Goal: Task Accomplishment & Management: Manage account settings

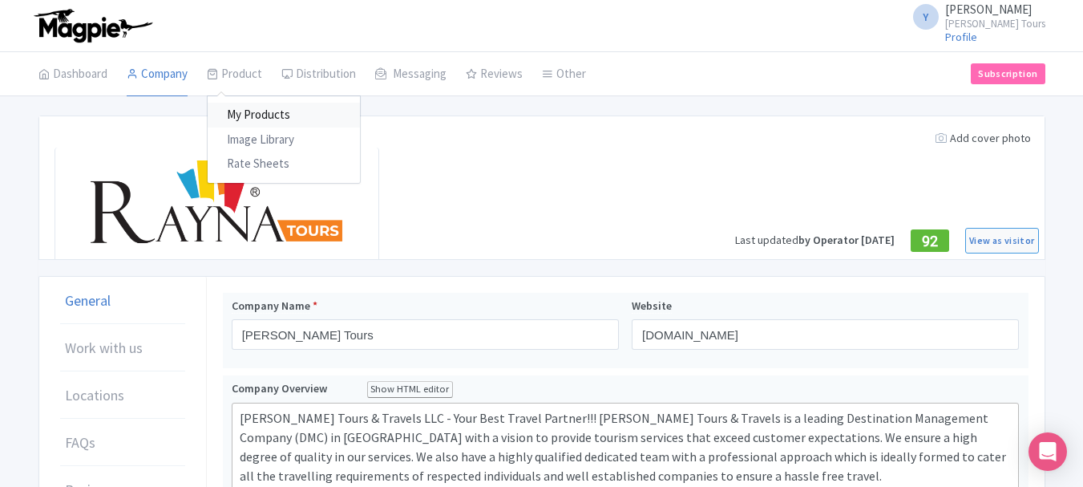
click at [253, 105] on link "My Products" at bounding box center [284, 115] width 152 height 25
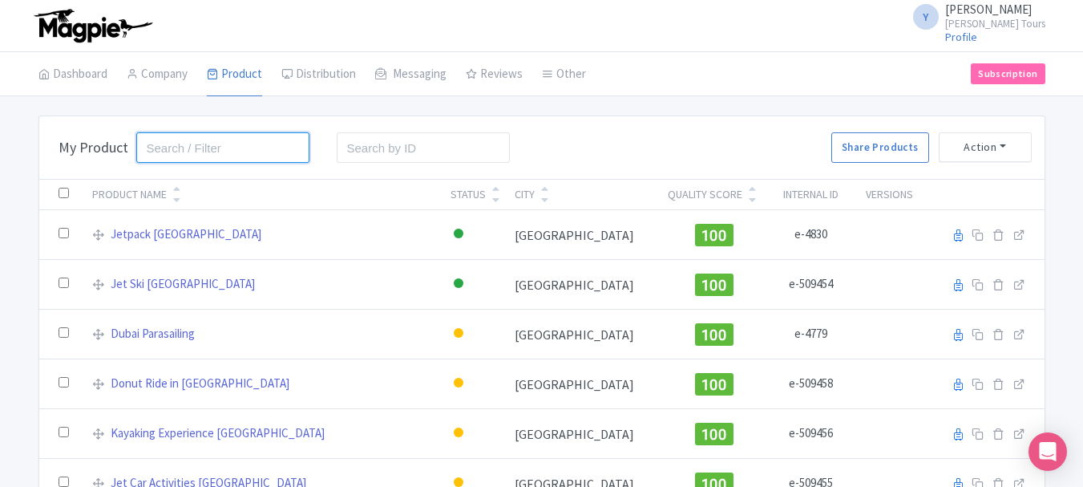
click at [184, 144] on input "search" at bounding box center [223, 147] width 174 height 30
type input "tri"
click button "Search" at bounding box center [0, 0] width 0 height 0
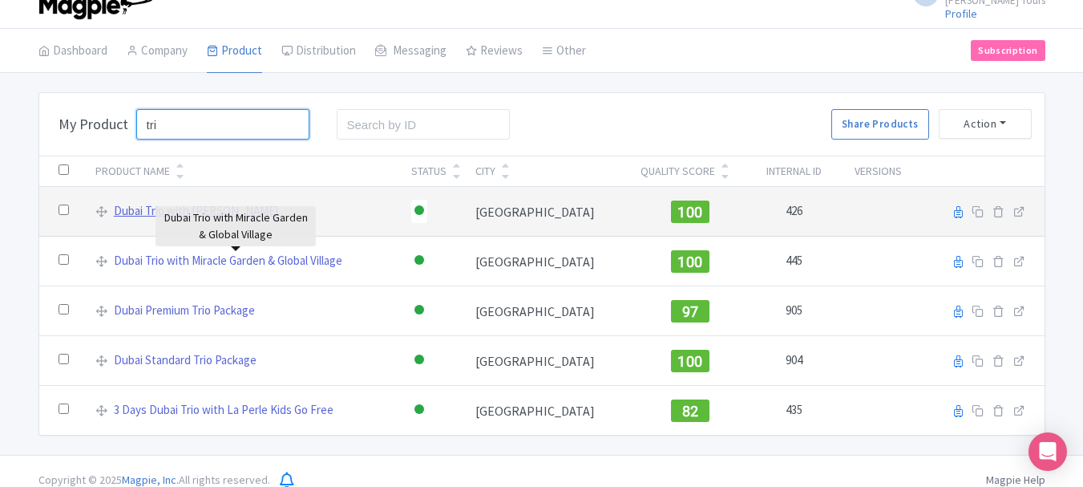
scroll to position [41, 0]
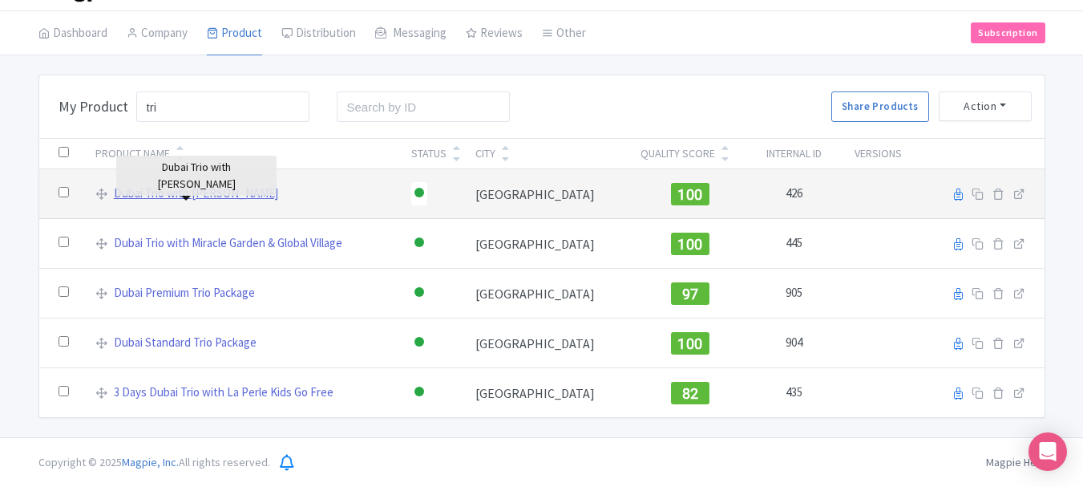
click at [181, 190] on link "Dubai Trio with [PERSON_NAME]" at bounding box center [196, 193] width 164 height 18
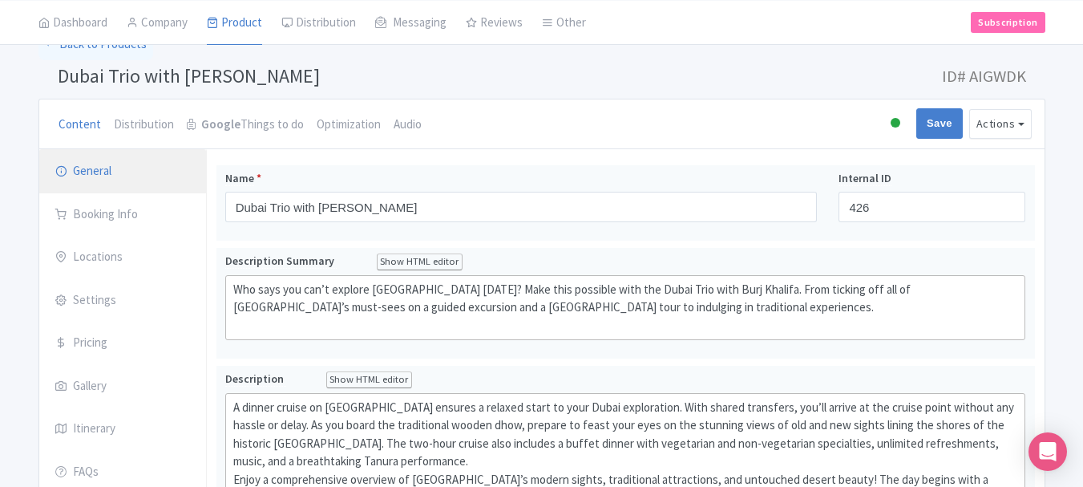
scroll to position [80, 0]
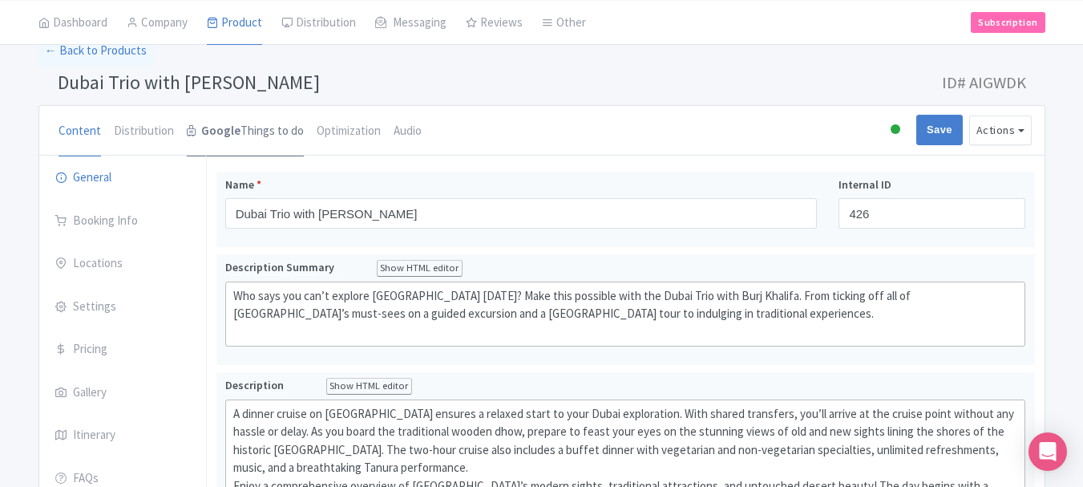
click at [241, 128] on link "Google Things to do" at bounding box center [245, 131] width 117 height 51
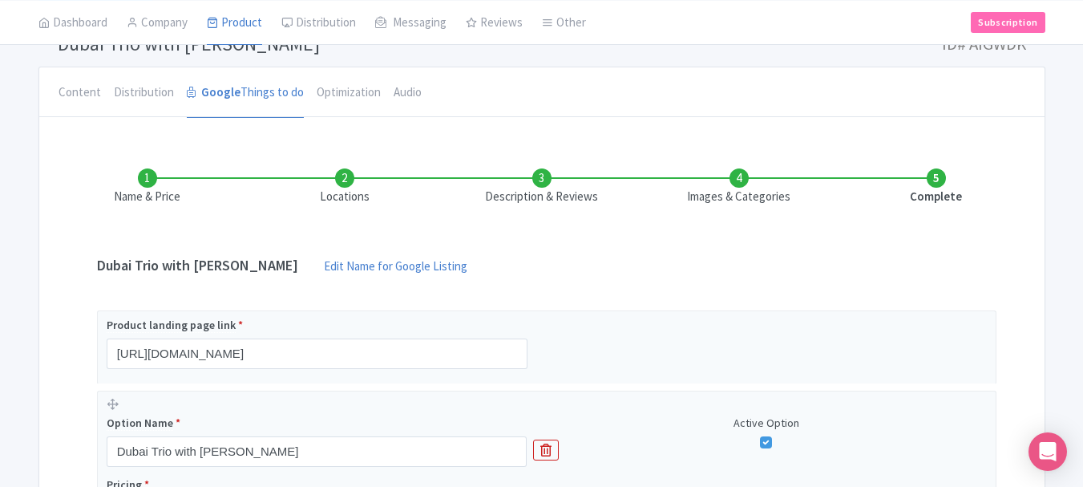
scroll to position [74, 0]
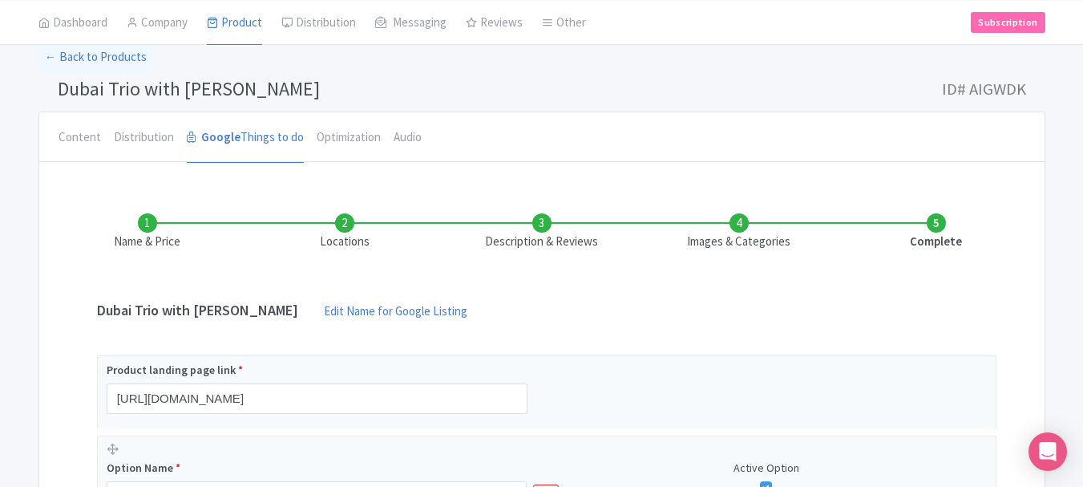
click at [342, 223] on li "Locations" at bounding box center [344, 232] width 197 height 38
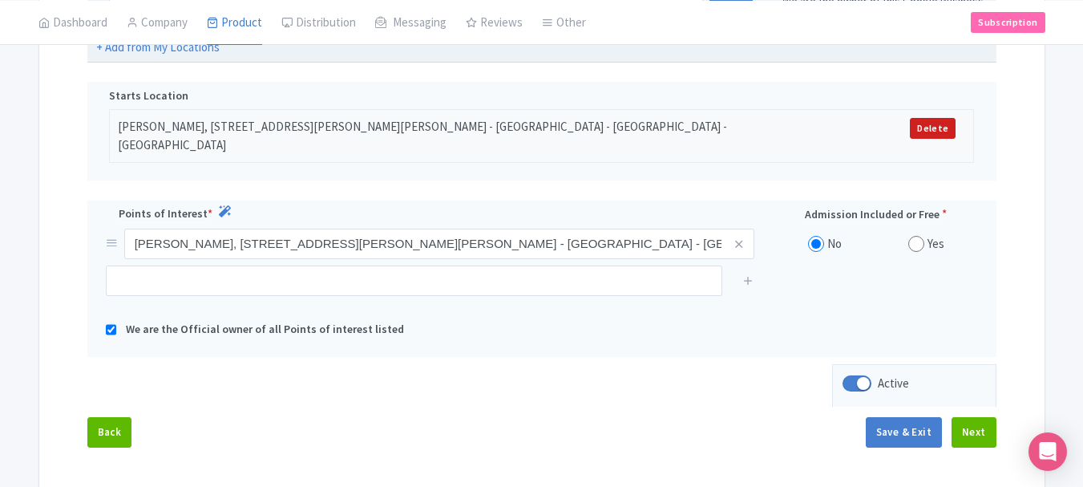
scroll to position [475, 0]
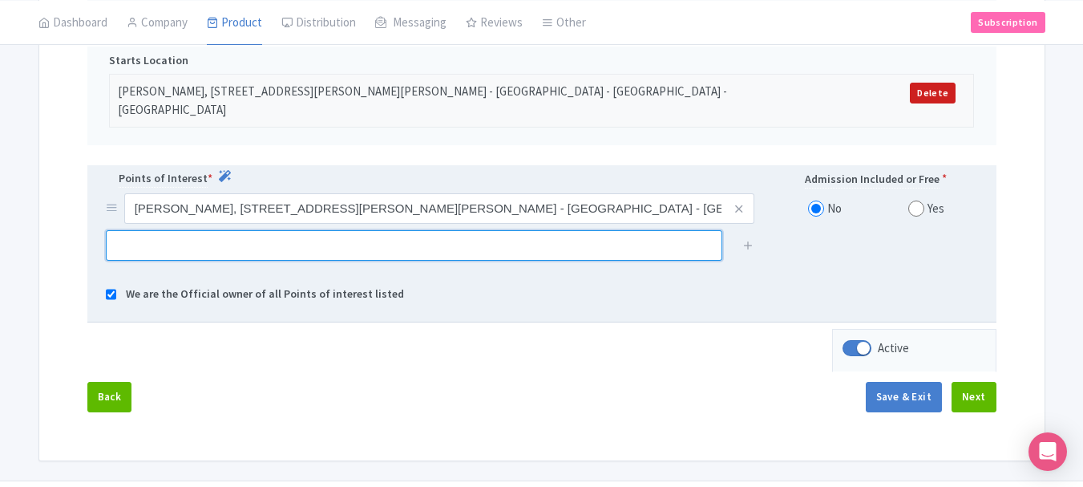
click at [612, 230] on input "text" at bounding box center [414, 245] width 617 height 30
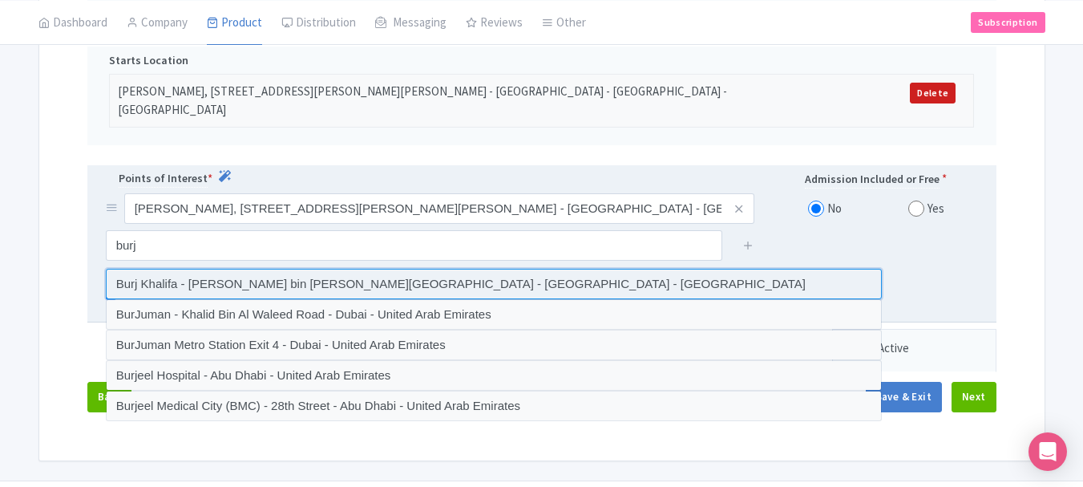
click at [419, 274] on input at bounding box center [494, 284] width 776 height 30
type input "Burj Khalifa - [PERSON_NAME] bin [PERSON_NAME][GEOGRAPHIC_DATA] - [GEOGRAPHIC_D…"
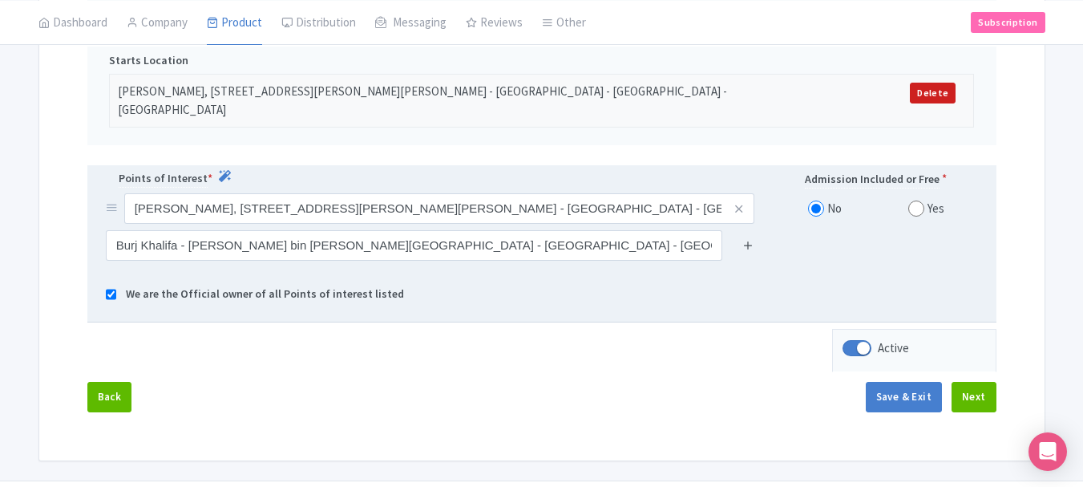
click at [748, 239] on icon at bounding box center [749, 245] width 12 height 12
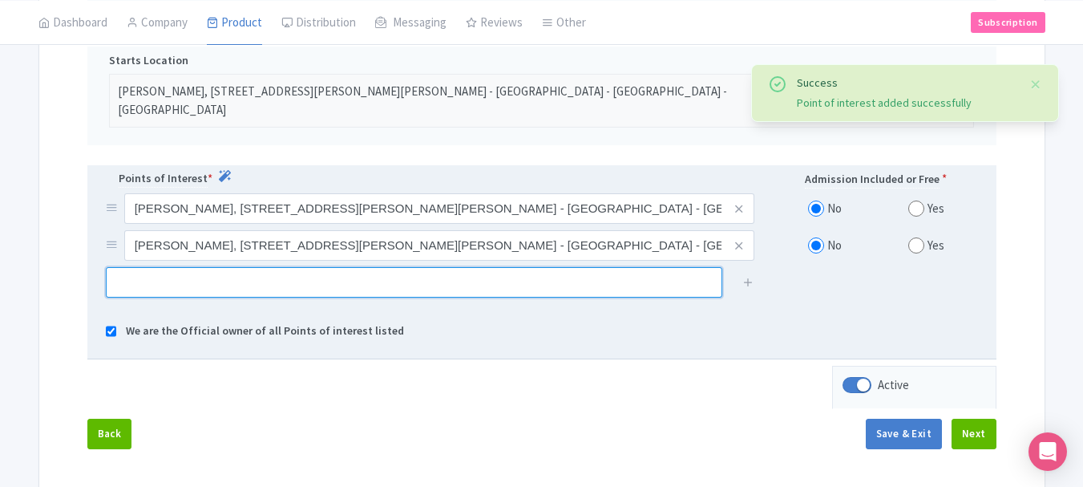
click at [305, 278] on input "text" at bounding box center [414, 282] width 617 height 30
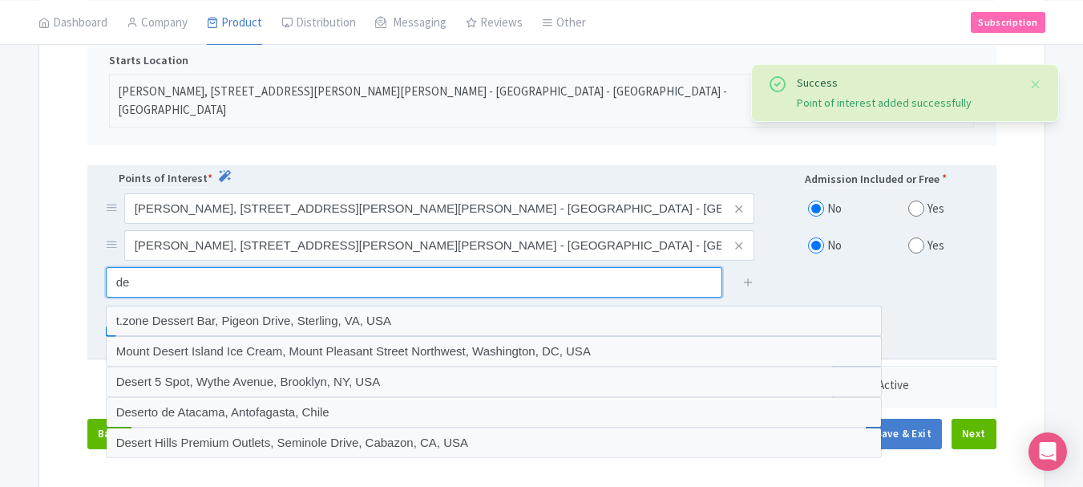
type input "d"
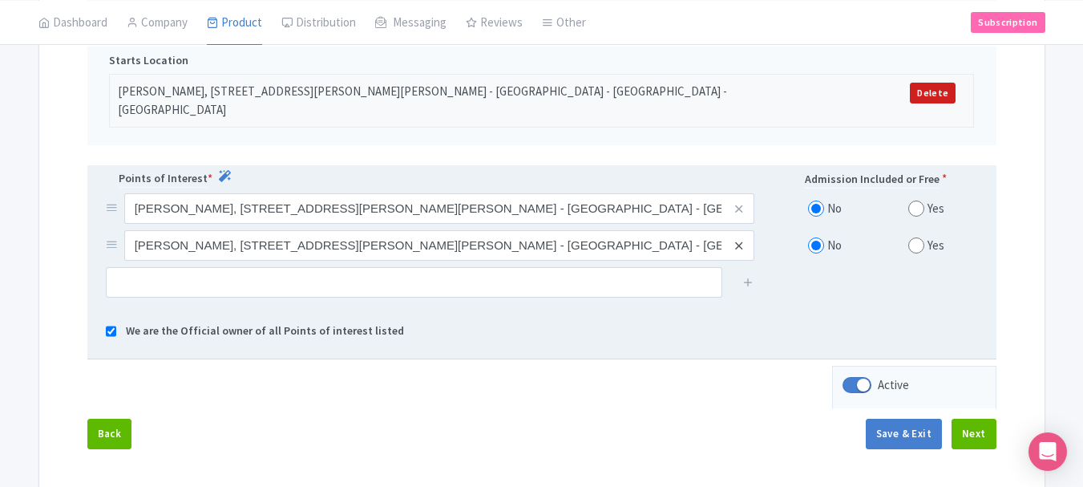
click at [742, 240] on icon at bounding box center [738, 246] width 7 height 12
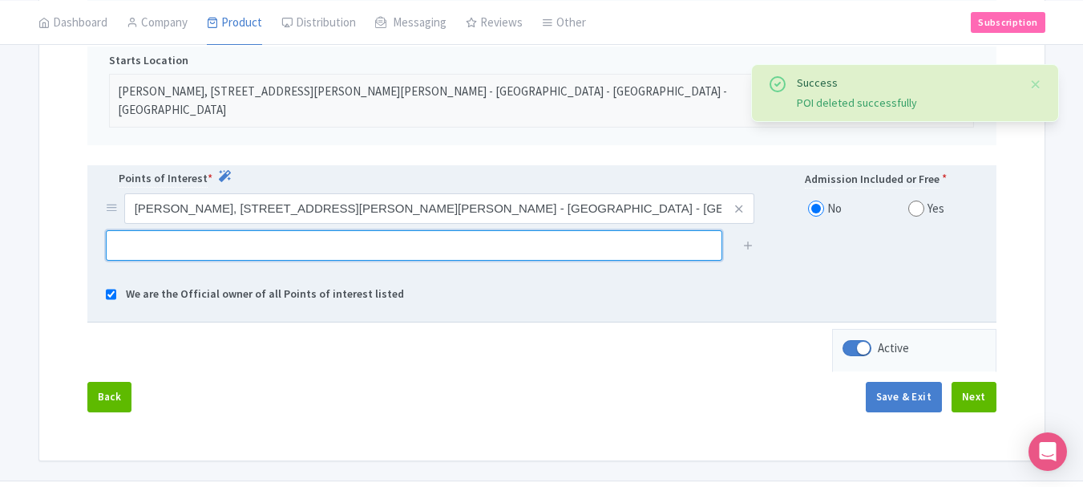
click at [414, 230] on input "text" at bounding box center [414, 245] width 617 height 30
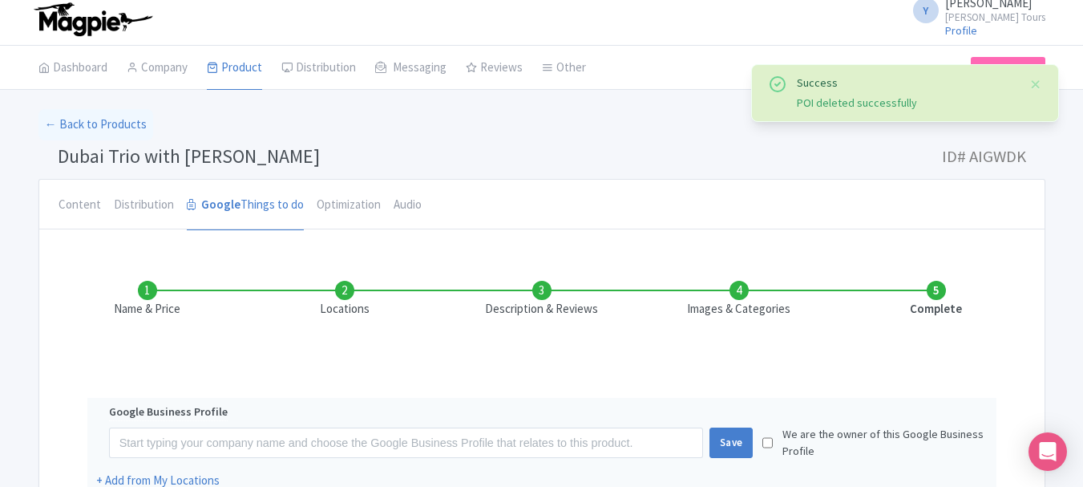
scroll to position [0, 0]
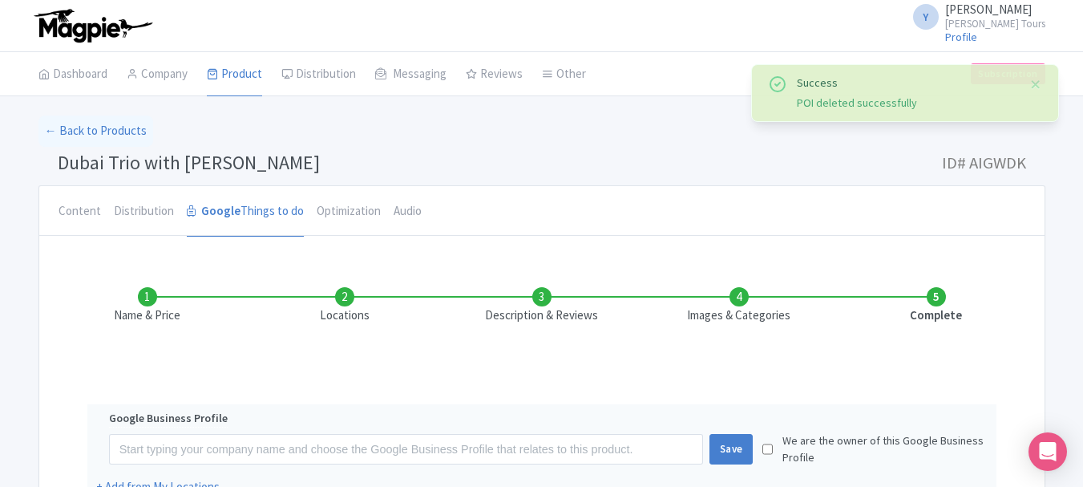
click at [145, 297] on li "Name & Price" at bounding box center [147, 306] width 197 height 38
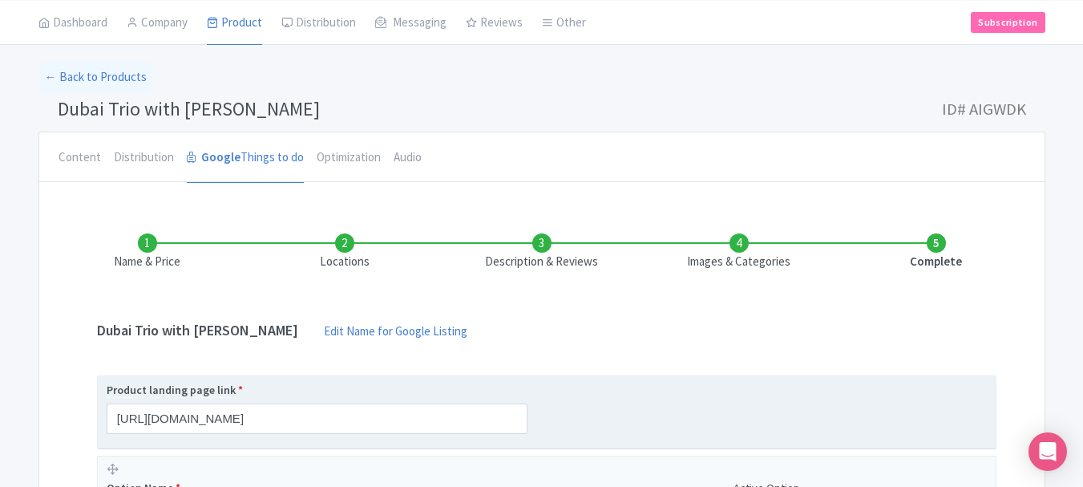
scroll to position [80, 0]
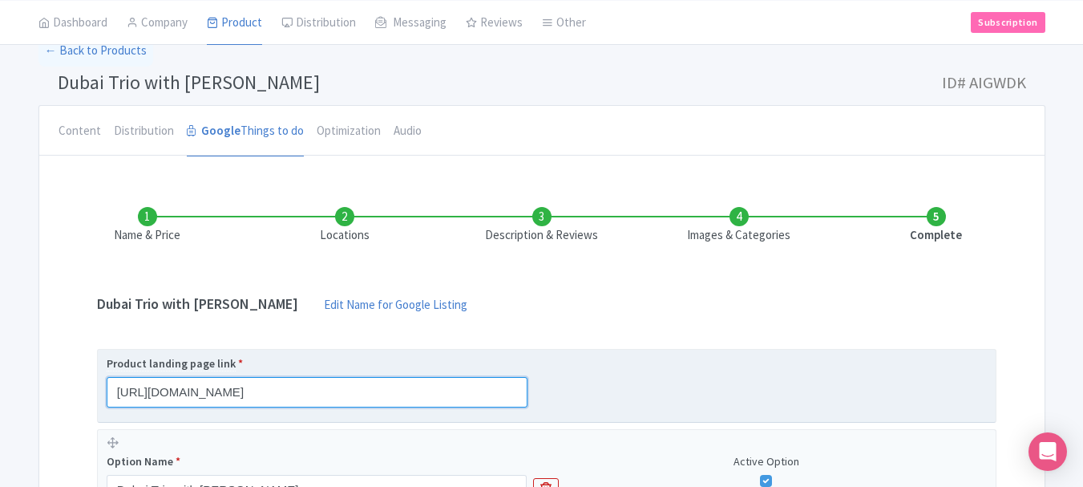
click at [432, 392] on input "[URL][DOMAIN_NAME]" at bounding box center [317, 392] width 421 height 30
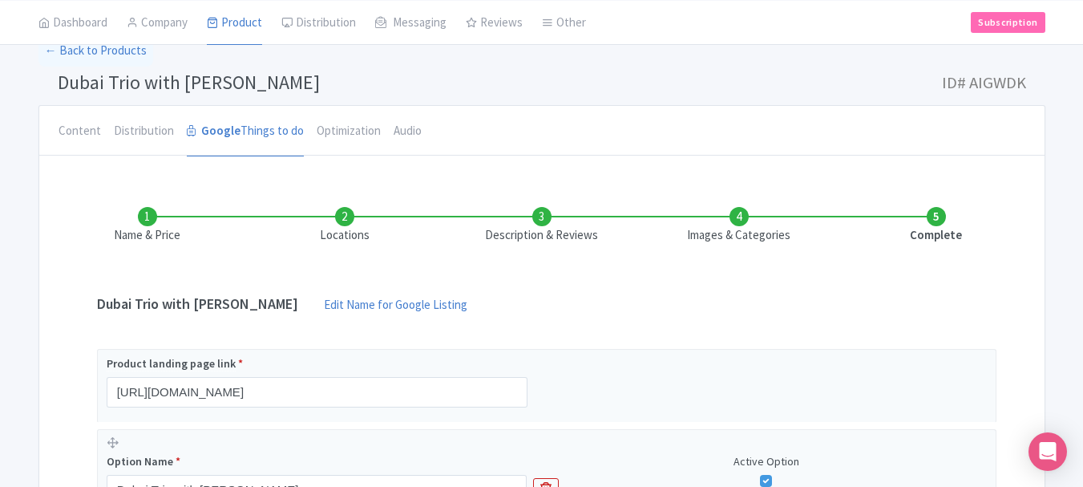
click at [354, 218] on li "Locations" at bounding box center [344, 226] width 197 height 38
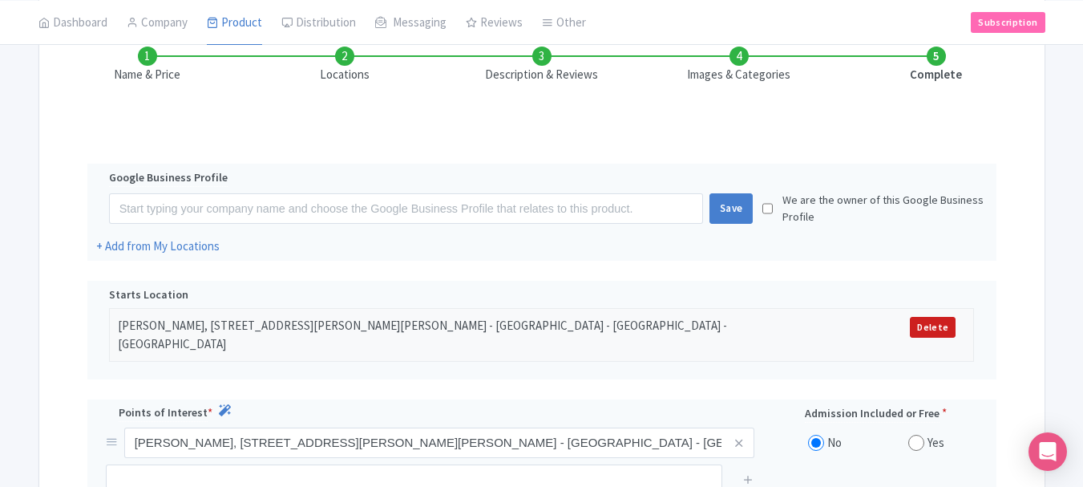
scroll to position [401, 0]
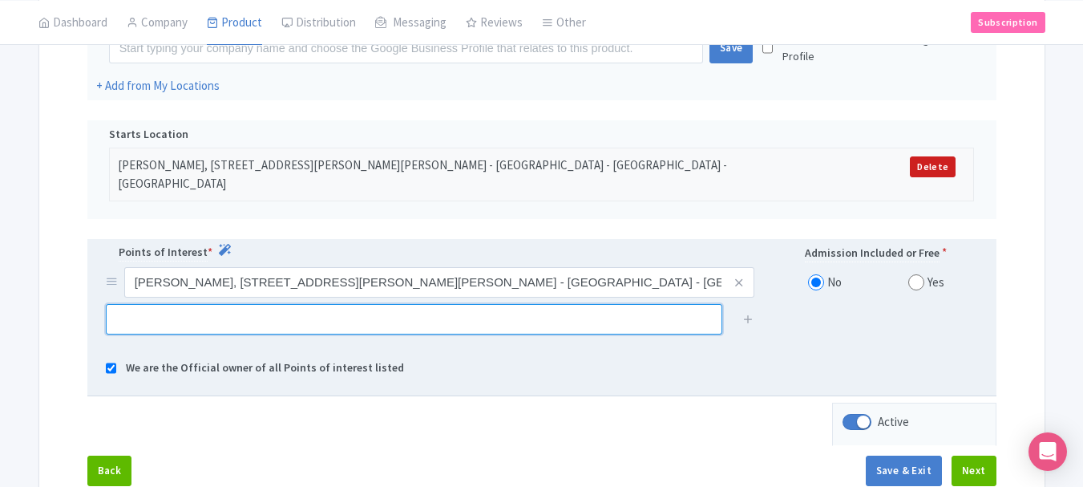
click at [301, 307] on input "text" at bounding box center [414, 319] width 617 height 30
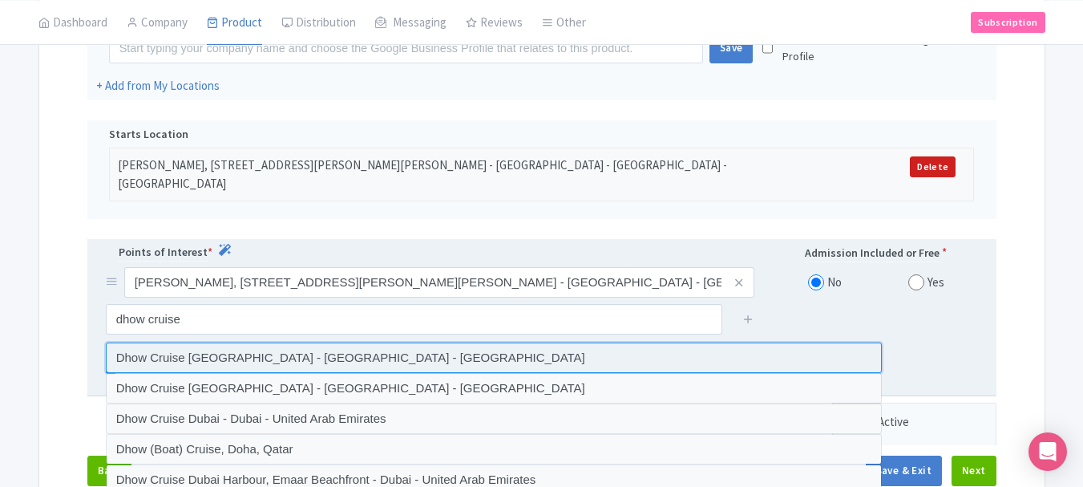
click at [282, 345] on input at bounding box center [494, 357] width 776 height 30
type input "Dhow Cruise [GEOGRAPHIC_DATA] - [GEOGRAPHIC_DATA] - [GEOGRAPHIC_DATA]"
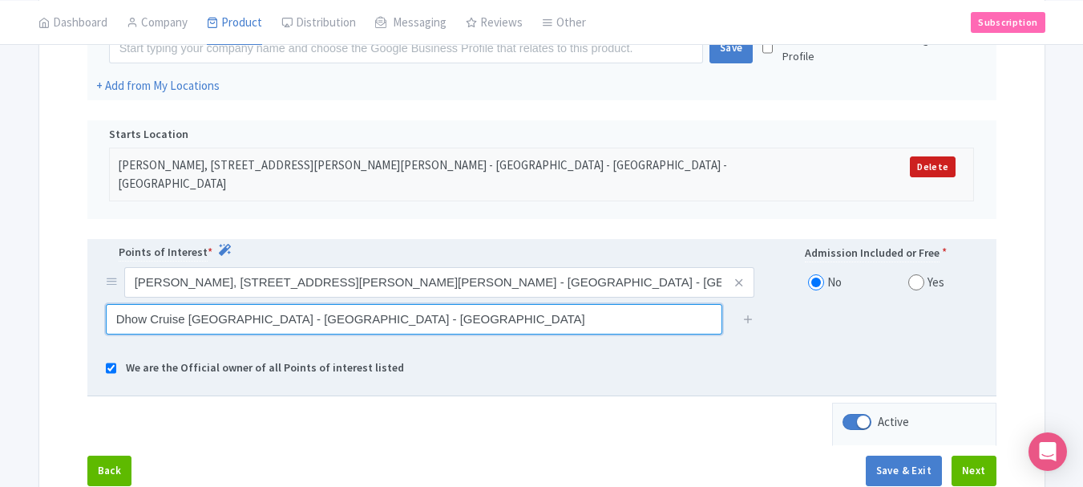
click at [694, 304] on input "Dhow Cruise [GEOGRAPHIC_DATA] - [GEOGRAPHIC_DATA] - [GEOGRAPHIC_DATA]" at bounding box center [414, 319] width 617 height 30
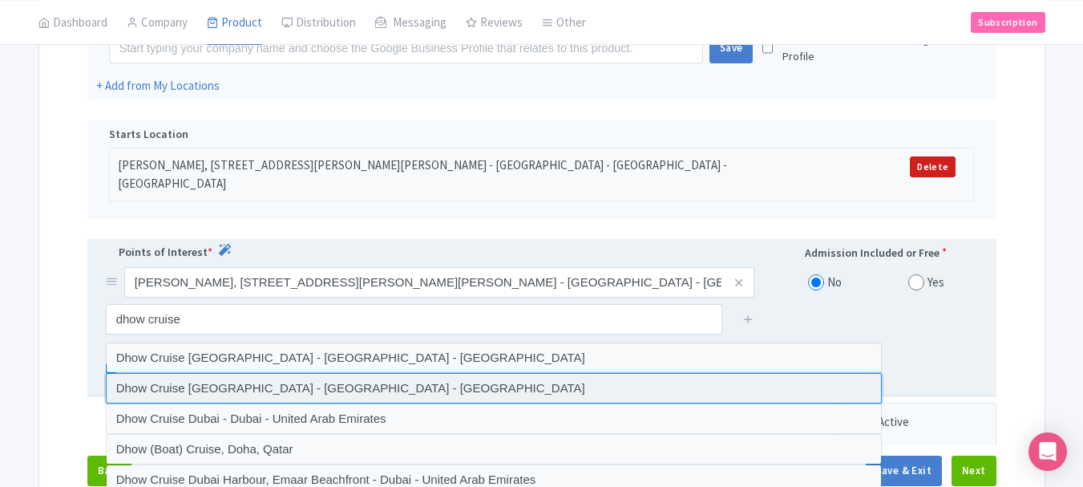
click at [390, 373] on input at bounding box center [494, 388] width 776 height 30
type input "Dhow Cruise [GEOGRAPHIC_DATA] - [GEOGRAPHIC_DATA] - [GEOGRAPHIC_DATA]"
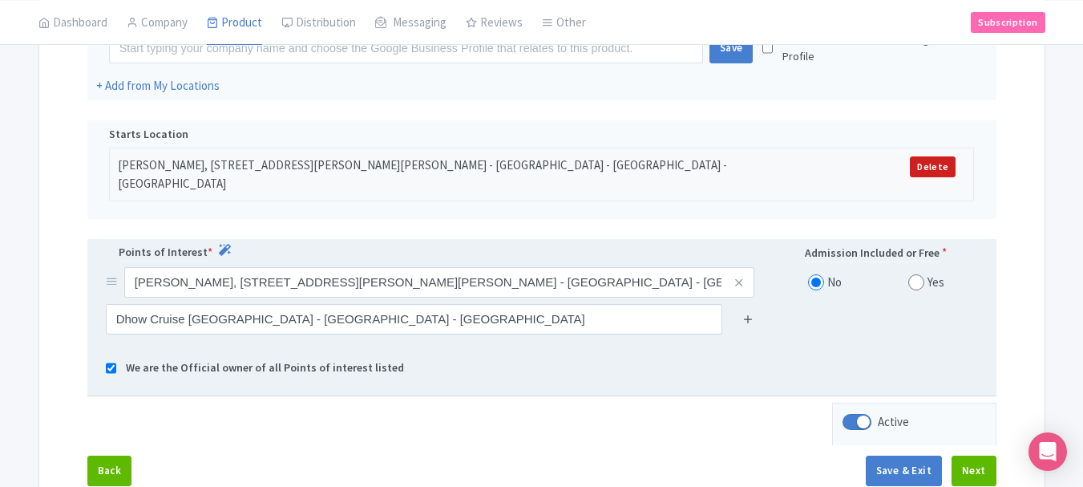
click at [749, 313] on icon at bounding box center [749, 319] width 12 height 12
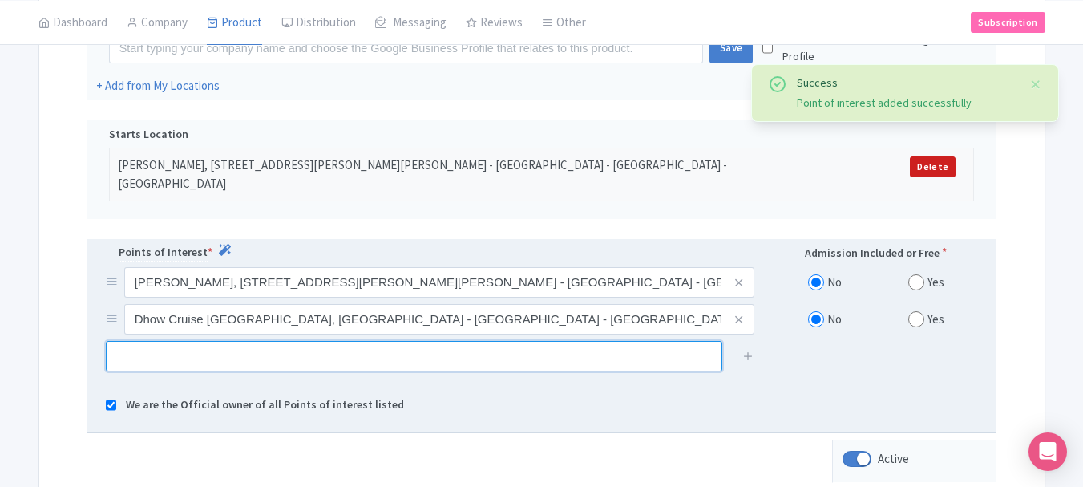
click at [399, 346] on input "text" at bounding box center [414, 356] width 617 height 30
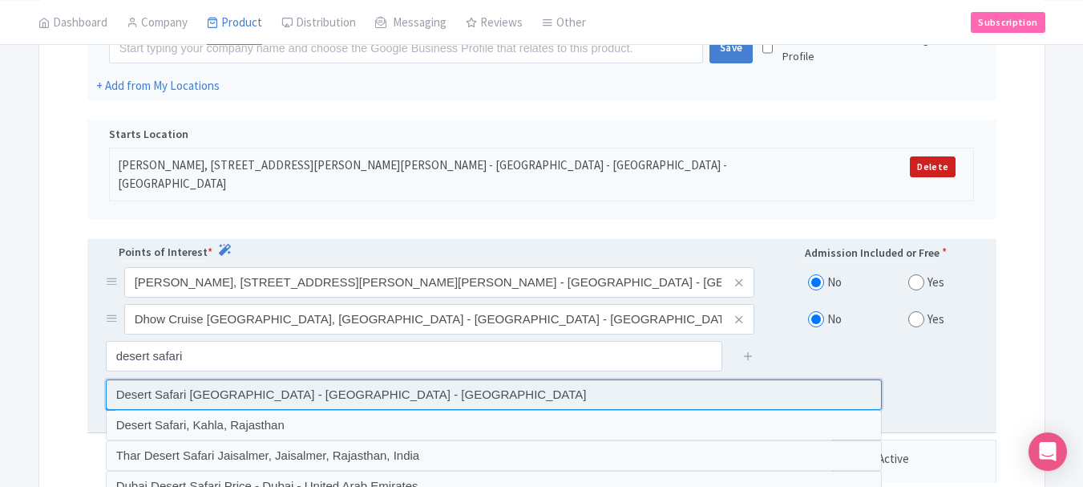
click at [269, 387] on input at bounding box center [494, 394] width 776 height 30
type input "Desert Safari [GEOGRAPHIC_DATA] - [GEOGRAPHIC_DATA] - [GEOGRAPHIC_DATA]"
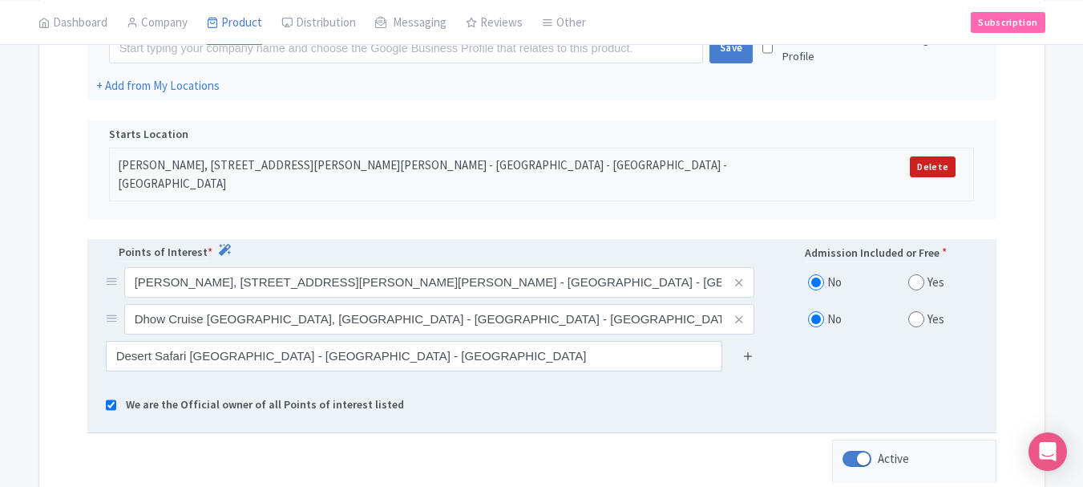
click at [747, 350] on icon at bounding box center [749, 356] width 12 height 12
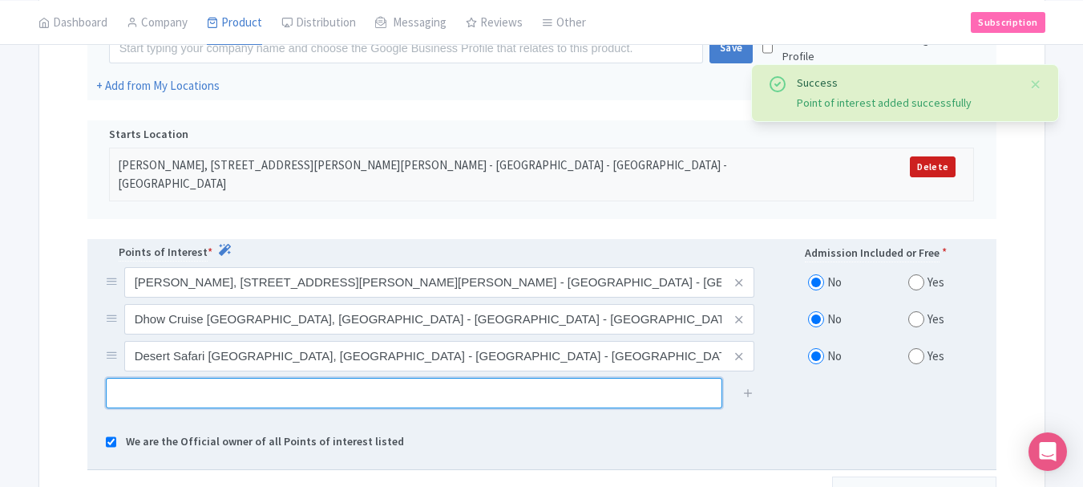
click at [281, 378] on input "text" at bounding box center [414, 393] width 617 height 30
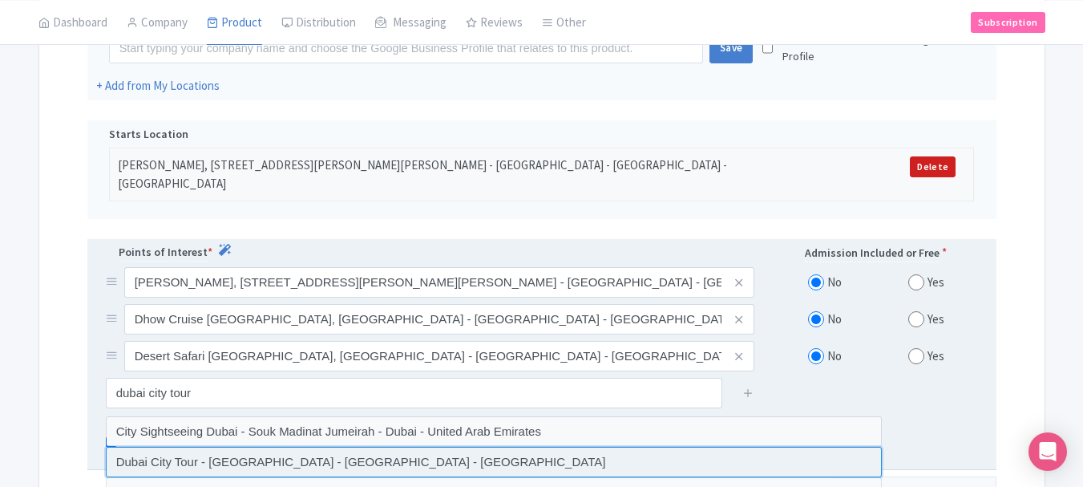
click at [271, 447] on input at bounding box center [494, 462] width 776 height 30
type input "Dubai City Tour - [GEOGRAPHIC_DATA] - [GEOGRAPHIC_DATA] - [GEOGRAPHIC_DATA]"
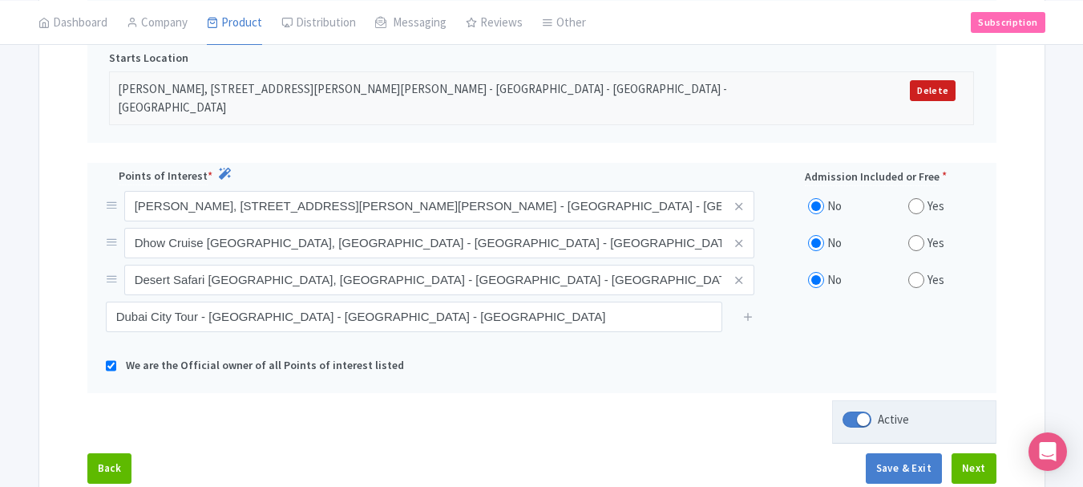
scroll to position [577, 0]
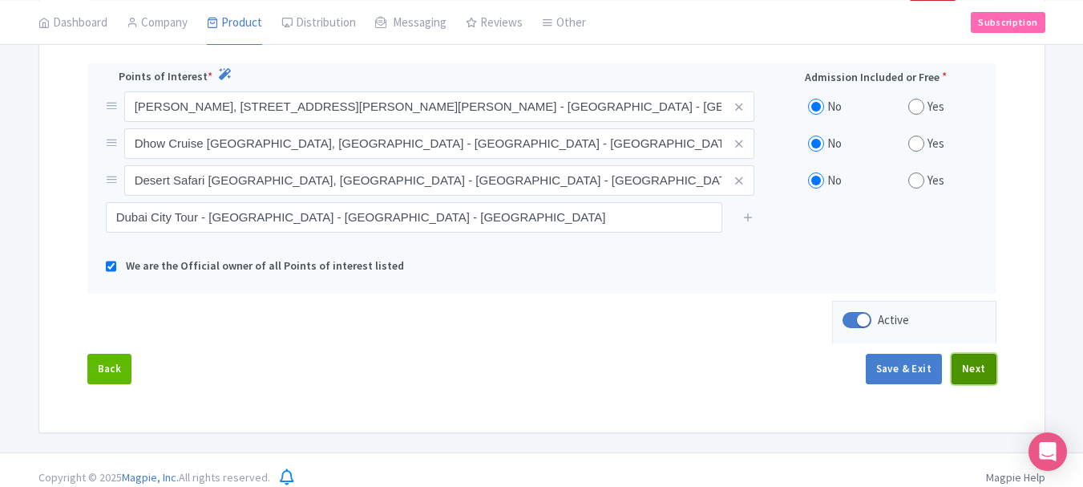
click at [978, 354] on button "Next" at bounding box center [974, 369] width 45 height 30
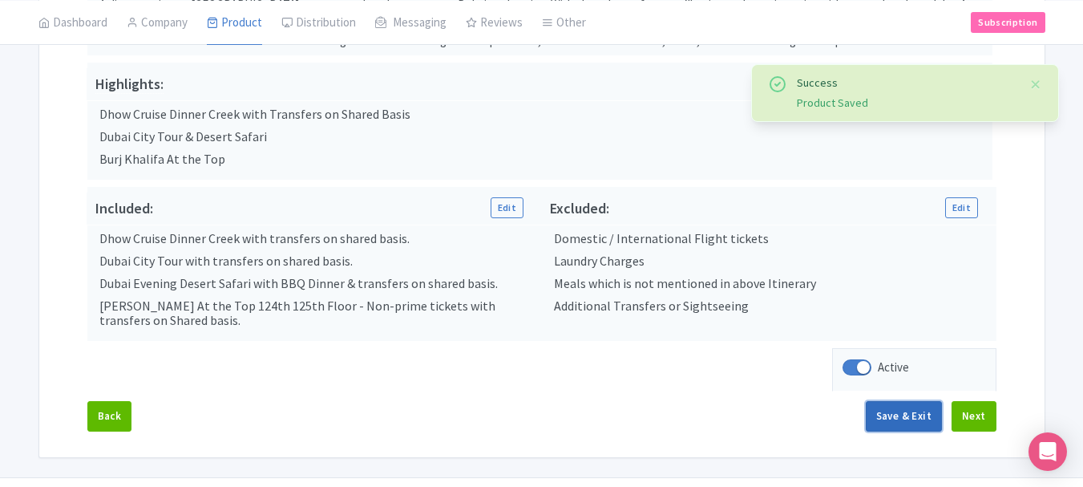
click at [899, 413] on button "Save & Exit" at bounding box center [904, 416] width 76 height 30
